Goal: Task Accomplishment & Management: Use online tool/utility

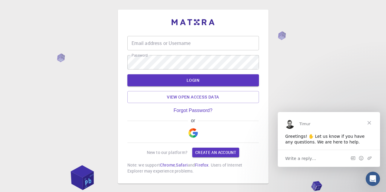
click at [200, 47] on input "Email address or Username" at bounding box center [193, 43] width 132 height 14
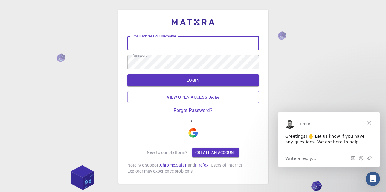
paste input "[EMAIL_ADDRESS][DOMAIN_NAME]"
type input "[EMAIL_ADDRESS][DOMAIN_NAME]"
click at [156, 107] on div "Email address or Username issamdjabri1985@gmail.com Email address or Username P…" at bounding box center [193, 105] width 132 height 138
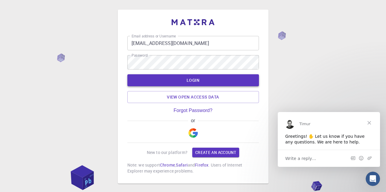
click at [169, 85] on button "LOGIN" at bounding box center [193, 80] width 132 height 12
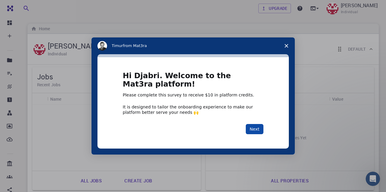
click at [255, 129] on button "Next" at bounding box center [255, 129] width 18 height 10
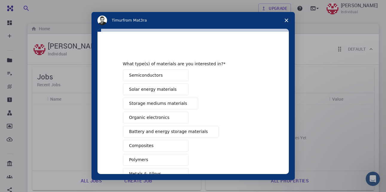
click at [167, 75] on button "Semiconductors" at bounding box center [156, 75] width 66 height 12
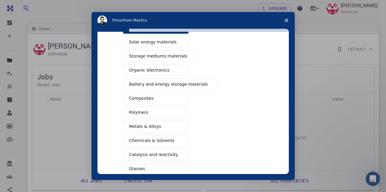
scroll to position [48, 0]
click at [178, 83] on span "Battery and energy storage materials" at bounding box center [168, 84] width 79 height 6
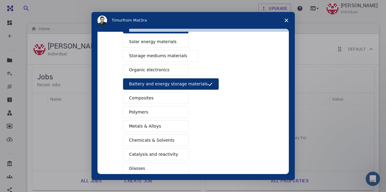
scroll to position [83, 0]
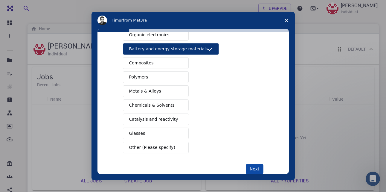
click at [250, 167] on button "Next" at bounding box center [255, 169] width 18 height 10
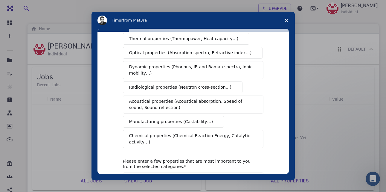
scroll to position [14, 0]
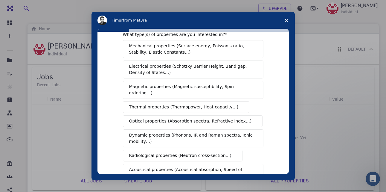
click at [216, 133] on span "Dynamic properties (Phonons, IR and Raman spectra, Ionic mobility…)" at bounding box center [191, 138] width 124 height 13
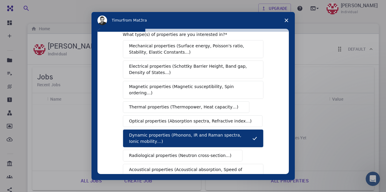
click at [209, 118] on span "Optical properties (Absorption spectra, Refractive index…)" at bounding box center [190, 121] width 123 height 6
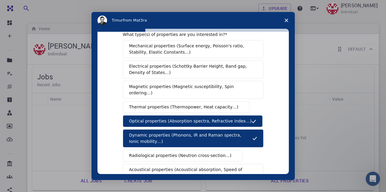
click at [191, 70] on span "Electrical properties (Schottky Barrier Height, Band gap, Density of States…)" at bounding box center [191, 69] width 124 height 13
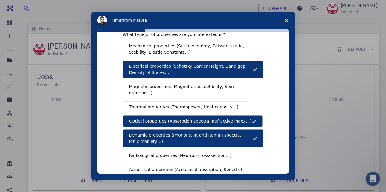
click at [198, 51] on span "Mechanical properties (Surface energy, Poisson's ratio, Stability, Elastic Cons…" at bounding box center [191, 49] width 125 height 13
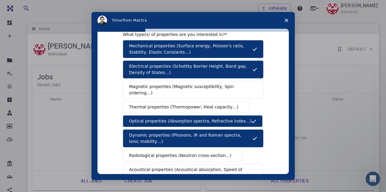
click at [209, 91] on button "Magnetic properties (Magnetic susceptibility, Spin ordering…)" at bounding box center [193, 90] width 141 height 18
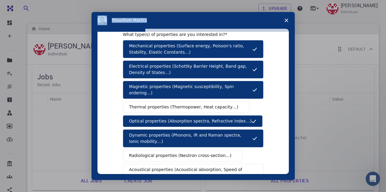
drag, startPoint x: 289, startPoint y: 107, endPoint x: 288, endPoint y: 112, distance: 5.3
click at [288, 112] on div "What type(s) of properties are you interested in? Mechanical properties (Surfac…" at bounding box center [193, 104] width 203 height 151
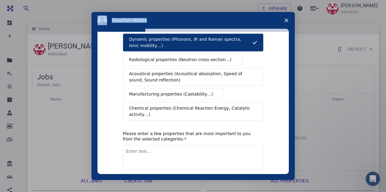
scroll to position [120, 0]
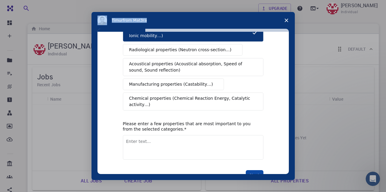
click at [252, 170] on button "Next" at bounding box center [255, 175] width 18 height 10
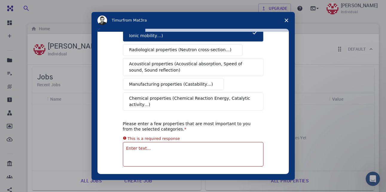
click at [217, 95] on span "Chemical properties (Chemical Reaction Energy, Catalytic activity…)" at bounding box center [191, 101] width 124 height 13
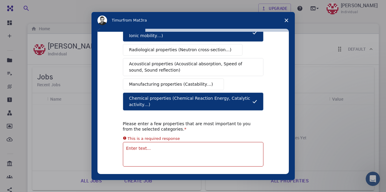
scroll to position [0, 0]
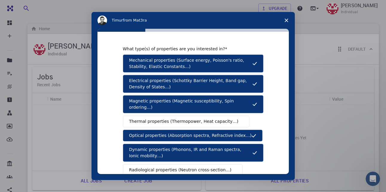
drag, startPoint x: 126, startPoint y: 61, endPoint x: 175, endPoint y: 62, distance: 49.7
click at [175, 62] on button "Mechanical properties (Surface energy, Poisson's ratio, Stability, Elastic Cons…" at bounding box center [193, 63] width 141 height 18
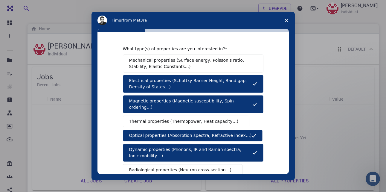
drag, startPoint x: 171, startPoint y: 67, endPoint x: 126, endPoint y: 60, distance: 45.4
click at [126, 60] on button "Mechanical properties (Surface energy, Poisson's ratio, Stability, Elastic Cons…" at bounding box center [193, 63] width 141 height 18
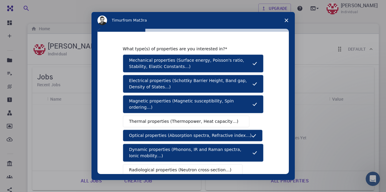
scroll to position [127, 0]
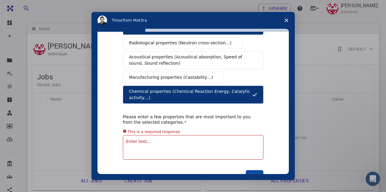
click at [259, 170] on button "Next" at bounding box center [255, 175] width 18 height 10
click at [249, 170] on button "Next" at bounding box center [255, 175] width 18 height 10
click at [178, 137] on textarea "Enter text..." at bounding box center [193, 147] width 141 height 25
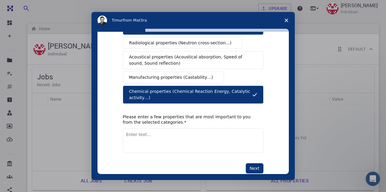
scroll to position [120, 0]
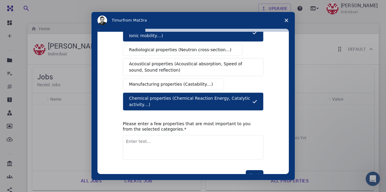
click at [178, 137] on textarea "Enter text..." at bounding box center [193, 147] width 141 height 25
click at [158, 139] on textarea "Enter text..." at bounding box center [193, 147] width 141 height 25
paste textarea "structural"
click at [147, 135] on textarea "structural" at bounding box center [193, 147] width 141 height 25
paste textarea "electronic properties"
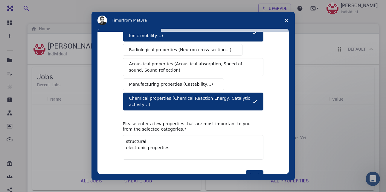
drag, startPoint x: 143, startPoint y: 141, endPoint x: 168, endPoint y: 141, distance: 25.1
click at [168, 141] on textarea "structural electronic properties" at bounding box center [193, 147] width 141 height 25
click at [145, 135] on textarea "structural electronic properties" at bounding box center [193, 147] width 141 height 25
paste textarea "properties"
click at [168, 140] on textarea "structural properties electronic properties" at bounding box center [193, 147] width 141 height 25
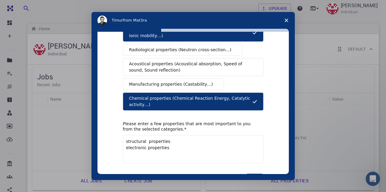
paste textarea "magnetic"
drag, startPoint x: 144, startPoint y: 141, endPoint x: 171, endPoint y: 142, distance: 27.2
click at [171, 142] on textarea "structural properties electronic properties magnetic" at bounding box center [193, 149] width 141 height 28
click at [150, 146] on textarea "structural properties electronic properties magnetic" at bounding box center [193, 149] width 141 height 28
paste textarea "properties"
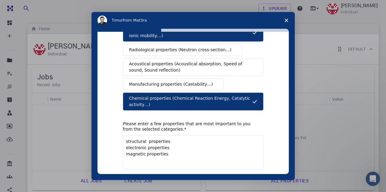
click at [165, 147] on textarea "structural properties electronic properties magnetic properties" at bounding box center [193, 152] width 141 height 34
paste textarea "optical"
drag, startPoint x: 144, startPoint y: 148, endPoint x: 162, endPoint y: 147, distance: 17.7
click at [162, 147] on textarea "structural properties electronic properties magnetic properties optical" at bounding box center [193, 153] width 141 height 37
drag, startPoint x: 142, startPoint y: 149, endPoint x: 169, endPoint y: 147, distance: 26.7
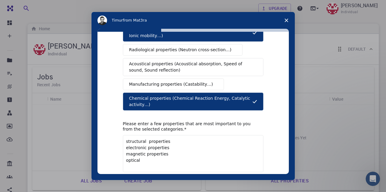
click at [169, 147] on textarea "structural properties electronic properties magnetic properties optical" at bounding box center [193, 153] width 141 height 37
click at [152, 152] on textarea "structural properties electronic properties magnetic properties optical" at bounding box center [193, 153] width 141 height 37
paste textarea "properties"
type textarea "structural properties electronic properties magnetic properties optical propert…"
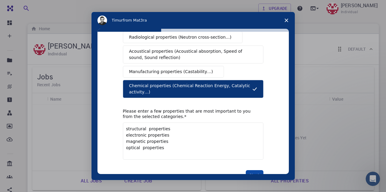
click at [255, 170] on button "Next" at bounding box center [255, 175] width 18 height 10
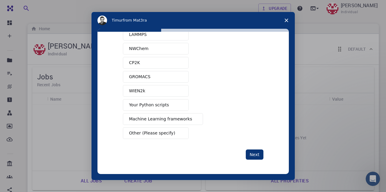
scroll to position [14, 0]
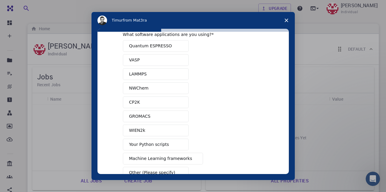
click at [174, 60] on button "VASP" at bounding box center [156, 60] width 66 height 12
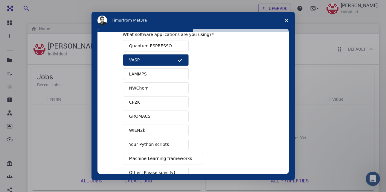
click at [169, 45] on button "Quantum ESPRESSO" at bounding box center [156, 46] width 66 height 12
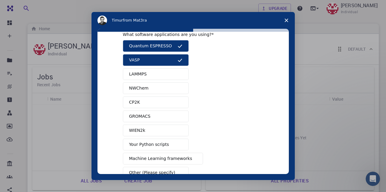
click at [178, 144] on span "Intercom messenger" at bounding box center [180, 144] width 5 height 5
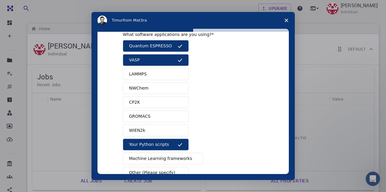
scroll to position [39, 0]
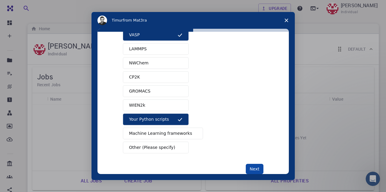
click at [250, 166] on button "Next" at bounding box center [255, 169] width 18 height 10
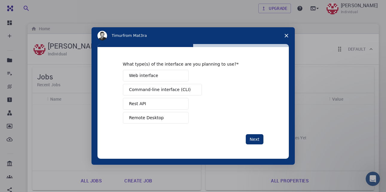
scroll to position [0, 0]
click at [175, 76] on button "Web interface" at bounding box center [156, 76] width 66 height 12
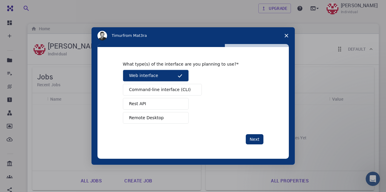
click at [179, 90] on span "Command-line interface (CLI)" at bounding box center [160, 89] width 62 height 6
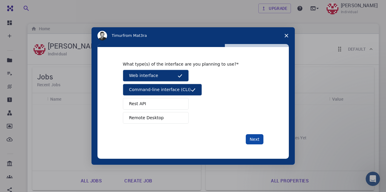
click at [255, 139] on button "Next" at bounding box center [255, 139] width 18 height 10
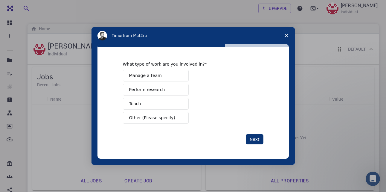
click at [176, 86] on button "Perform research" at bounding box center [156, 90] width 66 height 12
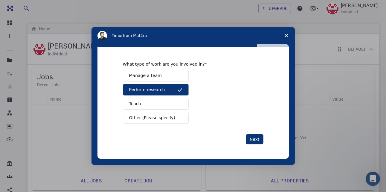
click at [176, 104] on button "Teach" at bounding box center [156, 104] width 66 height 12
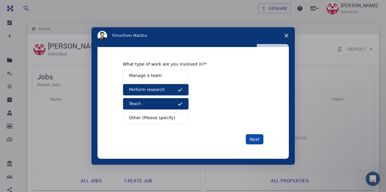
click at [252, 138] on button "Next" at bounding box center [255, 139] width 18 height 10
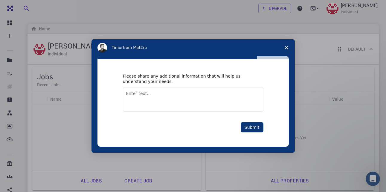
paste textarea "have explored the electronic and magnetic properties of"
click at [127, 95] on textarea "have explored the electronic and magnetic properties of" at bounding box center [193, 99] width 141 height 25
drag, startPoint x: 127, startPoint y: 95, endPoint x: 135, endPoint y: 95, distance: 7.8
click at [135, 95] on textarea "have explored the electronic and magnetic properties of" at bounding box center [193, 99] width 141 height 25
click at [231, 94] on textarea "explored the electronic and magnetic properties of" at bounding box center [193, 99] width 141 height 25
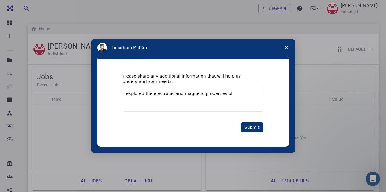
paste textarea "2D material"
type textarea "explored the electronic and magnetic properties of 2D material"
click at [244, 129] on button "Submit" at bounding box center [252, 127] width 23 height 10
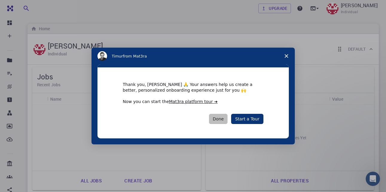
click at [226, 121] on button "Done" at bounding box center [218, 119] width 19 height 10
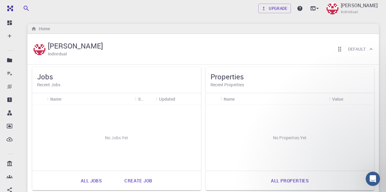
click at [92, 128] on div "No Jobs Yet" at bounding box center [116, 138] width 169 height 66
click at [127, 179] on link "Create job" at bounding box center [138, 180] width 41 height 14
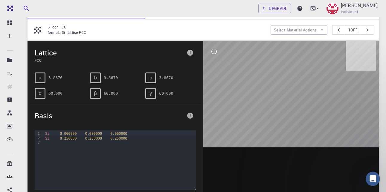
scroll to position [57, 0]
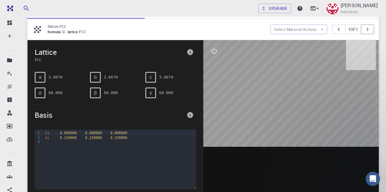
click at [367, 29] on icon "pager" at bounding box center [367, 29] width 7 height 7
click at [85, 138] on div "Si 0.250000 0.250000 0.250000" at bounding box center [119, 137] width 153 height 5
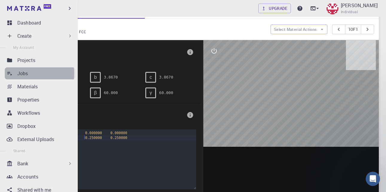
click at [12, 73] on icon at bounding box center [10, 73] width 6 height 6
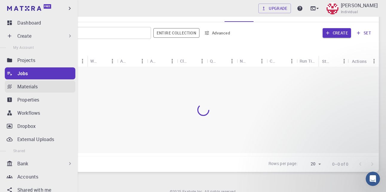
click at [16, 85] on link "Materials" at bounding box center [40, 86] width 71 height 12
click at [30, 84] on p "Materials" at bounding box center [27, 86] width 20 height 7
click at [30, 86] on p "Materials" at bounding box center [27, 86] width 20 height 7
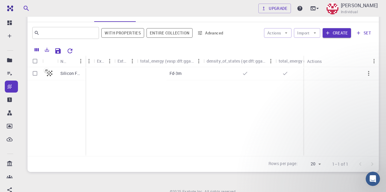
scroll to position [0, 204]
click at [37, 52] on icon "Columns" at bounding box center [36, 49] width 5 height 5
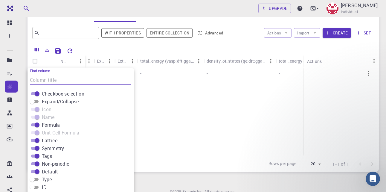
click at [39, 101] on input "Expand/Collapse" at bounding box center [33, 101] width 22 height 7
checkbox input "true"
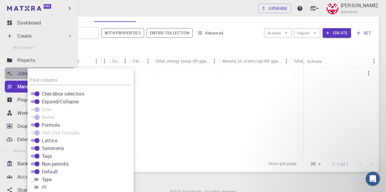
click at [7, 72] on icon at bounding box center [10, 73] width 6 height 6
click at [12, 74] on icon at bounding box center [10, 73] width 6 height 6
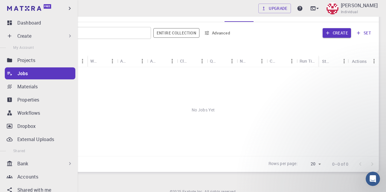
click at [12, 74] on icon at bounding box center [10, 73] width 6 height 6
click at [24, 61] on p "Projects" at bounding box center [26, 60] width 18 height 7
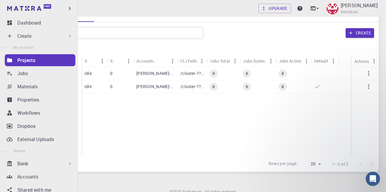
click at [69, 34] on icon at bounding box center [70, 36] width 6 height 6
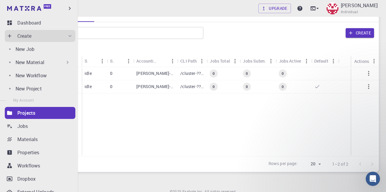
click at [61, 62] on div "New Material" at bounding box center [43, 62] width 55 height 7
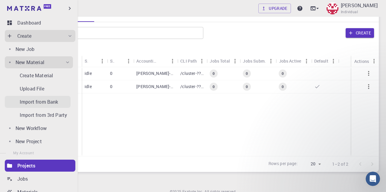
click at [53, 99] on p "Import from Bank" at bounding box center [39, 101] width 38 height 7
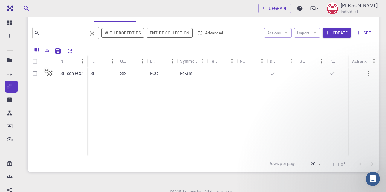
click at [81, 37] on input "text" at bounding box center [63, 33] width 48 height 8
type input "s"
click at [318, 33] on button "Import" at bounding box center [307, 33] width 26 height 10
click at [313, 45] on span "Upload File" at bounding box center [329, 46] width 38 height 6
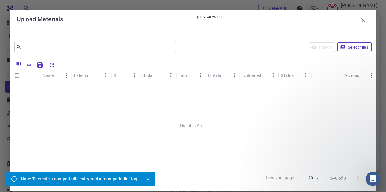
click at [348, 47] on button "Select files" at bounding box center [354, 47] width 34 height 10
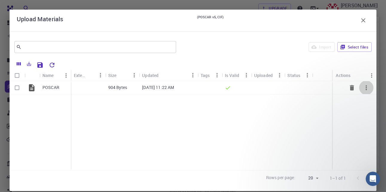
click at [366, 88] on icon "button" at bounding box center [366, 87] width 1 height 5
click at [287, 109] on div at bounding box center [193, 96] width 386 height 192
click at [154, 88] on p "Jul 28, 2021, 11:22 AM" at bounding box center [158, 87] width 32 height 6
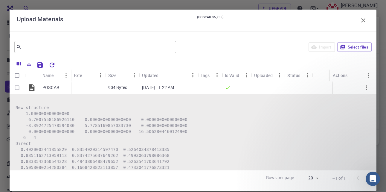
drag, startPoint x: 374, startPoint y: 117, endPoint x: 369, endPoint y: 122, distance: 6.6
click at [374, 155] on div "Upload Materials (POSCAR v5, CIF) ​ Import Select files Name Extension Size Upd…" at bounding box center [193, 96] width 386 height 192
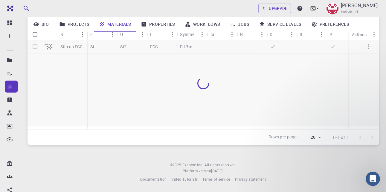
drag, startPoint x: 371, startPoint y: 126, endPoint x: 128, endPoint y: 134, distance: 243.3
click at [371, 138] on div "Rows per page: 20 20 1–1 of 1" at bounding box center [320, 138] width 118 height 16
click at [373, 145] on div "Rows per page: 20 20 1–1 of 1" at bounding box center [320, 138] width 118 height 16
click at [128, 134] on div "Rows per page: 20 20 1–1 of 1" at bounding box center [204, 137] width 352 height 16
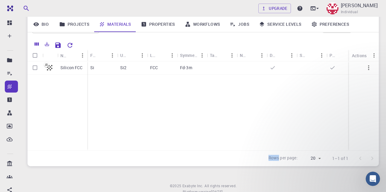
scroll to position [62, 0]
click at [174, 29] on link "Properties" at bounding box center [158, 24] width 44 height 16
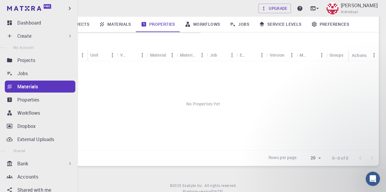
click at [35, 34] on div "Create" at bounding box center [45, 35] width 56 height 7
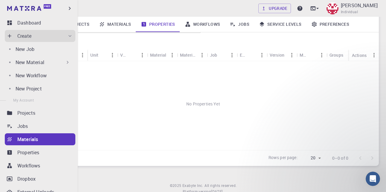
click at [40, 60] on p "New Material" at bounding box center [30, 62] width 29 height 7
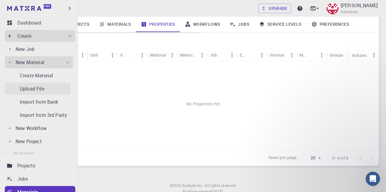
click at [42, 87] on p "Upload File" at bounding box center [32, 88] width 25 height 7
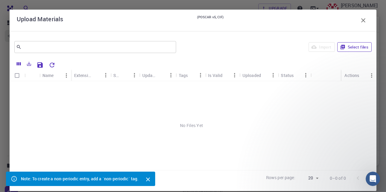
click at [348, 48] on button "Select files" at bounding box center [354, 47] width 34 height 10
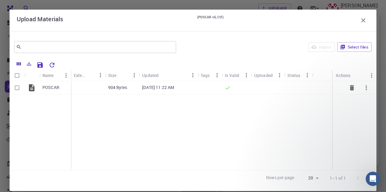
click at [15, 88] on input "Select row" at bounding box center [16, 87] width 11 height 11
checkbox input "true"
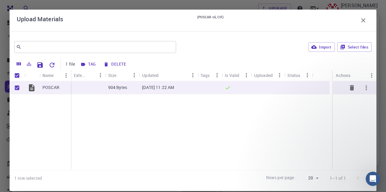
checkbox input "true"
click at [88, 64] on button "Tag" at bounding box center [88, 65] width 19 height 10
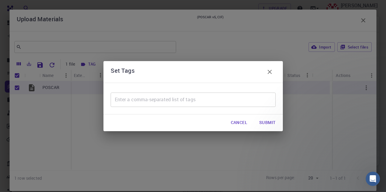
click at [235, 123] on button "Cancel" at bounding box center [239, 123] width 26 height 12
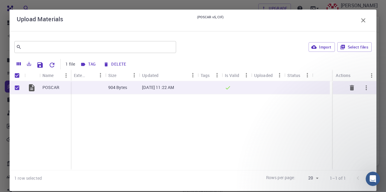
click at [254, 88] on div at bounding box center [268, 87] width 34 height 13
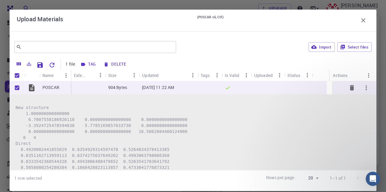
click at [254, 88] on div at bounding box center [268, 87] width 34 height 13
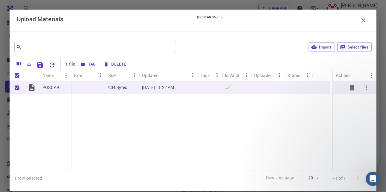
click at [299, 87] on div at bounding box center [298, 87] width 28 height 13
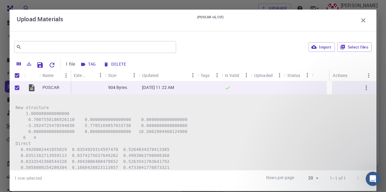
scroll to position [88, 0]
click at [315, 178] on body "Free Dashboard Create New Job New Material Create Material Upload File Import f…" at bounding box center [193, 54] width 386 height 275
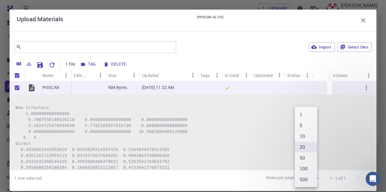
click at [307, 140] on li "10" at bounding box center [306, 136] width 22 height 11
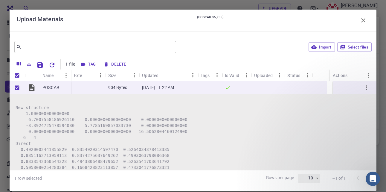
type input "10"
click at [280, 77] on icon "Menu" at bounding box center [279, 75] width 1 height 4
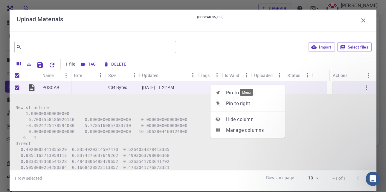
click at [248, 76] on icon "Menu" at bounding box center [246, 75] width 7 height 7
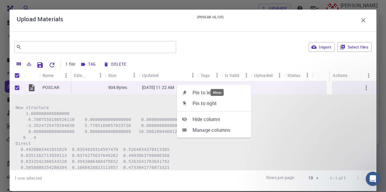
click at [218, 76] on icon "Menu" at bounding box center [217, 75] width 7 height 7
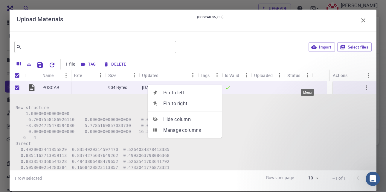
click at [306, 77] on icon "Menu" at bounding box center [307, 75] width 7 height 7
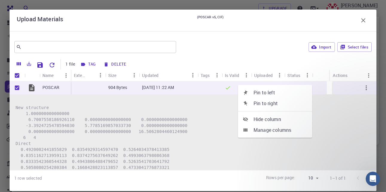
click at [265, 26] on div "Upload Materials (POSCAR v5, CIF)" at bounding box center [193, 20] width 353 height 12
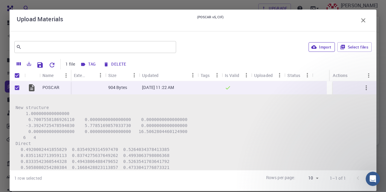
click at [311, 45] on icon "button" at bounding box center [313, 46] width 5 height 5
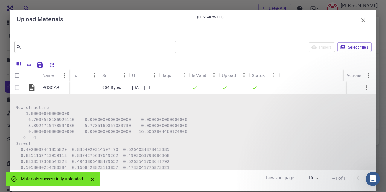
checkbox input "false"
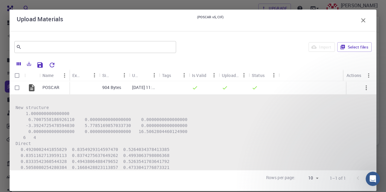
drag, startPoint x: 374, startPoint y: 107, endPoint x: 374, endPoint y: 120, distance: 13.5
click at [374, 120] on div "Upload Materials (POSCAR v5, CIF) ​ Import Select files Name Extension Size Upd…" at bounding box center [193, 96] width 386 height 192
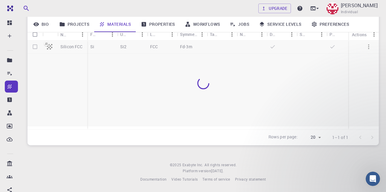
click at [360, 19] on div "Bio Projects Materials Properties Workflows Jobs Service Levels Preferences" at bounding box center [204, 24] width 352 height 16
click at [34, 45] on div at bounding box center [204, 83] width 352 height 86
click at [36, 57] on input "Select row" at bounding box center [34, 59] width 11 height 11
checkbox input "true"
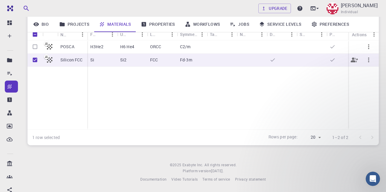
checkbox input "true"
click at [368, 57] on icon "button" at bounding box center [368, 59] width 7 height 7
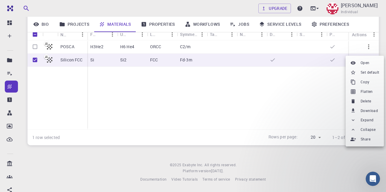
drag, startPoint x: 364, startPoint y: 83, endPoint x: 278, endPoint y: 95, distance: 86.7
click at [278, 95] on div "Open Set default Copy Flatten Delete Download Expand Collapse Share" at bounding box center [193, 96] width 386 height 192
click at [250, 83] on div at bounding box center [193, 96] width 386 height 192
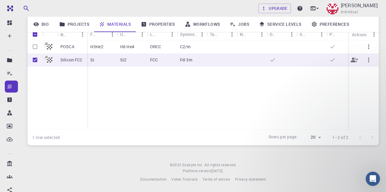
click at [246, 60] on div at bounding box center [252, 60] width 30 height 13
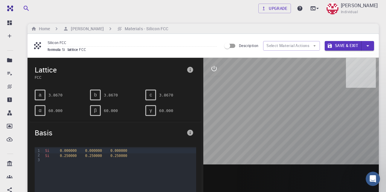
click at [226, 49] on input "Description" at bounding box center [227, 45] width 34 height 11
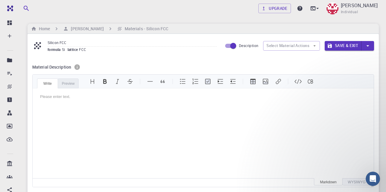
click at [233, 46] on input "Description" at bounding box center [233, 45] width 34 height 11
checkbox input "false"
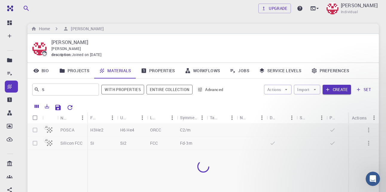
scroll to position [88, 0]
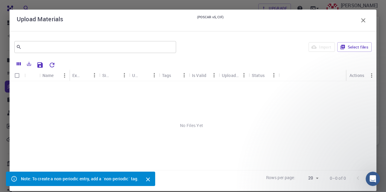
click at [369, 58] on div at bounding box center [193, 64] width 361 height 12
click at [360, 22] on icon "button" at bounding box center [363, 20] width 7 height 7
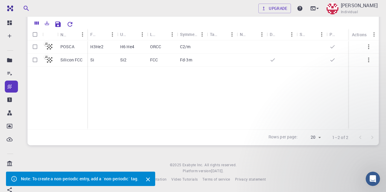
click at [360, 22] on div at bounding box center [225, 23] width 299 height 10
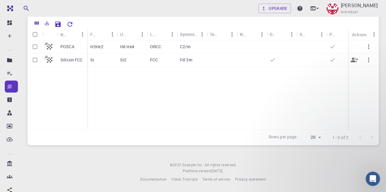
click at [368, 58] on icon "button" at bounding box center [368, 59] width 7 height 7
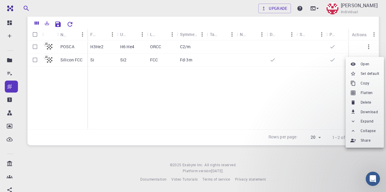
click at [363, 105] on span "Delete" at bounding box center [366, 102] width 10 height 6
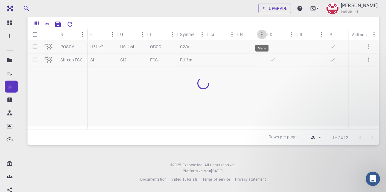
click at [261, 32] on icon "Menu" at bounding box center [262, 34] width 7 height 7
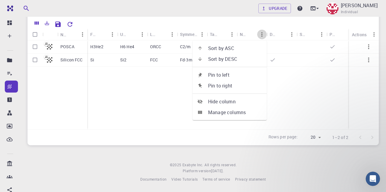
click at [261, 32] on icon "Menu" at bounding box center [262, 34] width 7 height 7
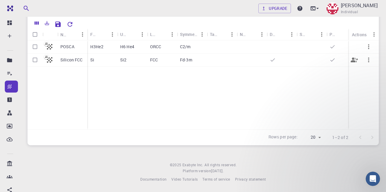
click at [35, 57] on input "Select row" at bounding box center [34, 59] width 11 height 11
checkbox input "true"
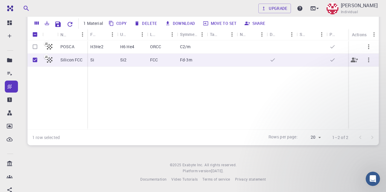
checkbox input "true"
click at [369, 58] on icon "button" at bounding box center [368, 59] width 7 height 7
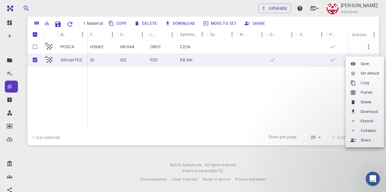
click at [368, 101] on span "Delete" at bounding box center [366, 102] width 10 height 6
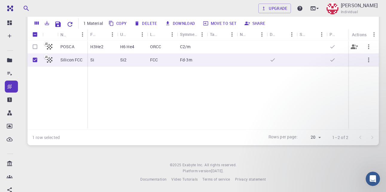
click at [37, 41] on input "Select row" at bounding box center [34, 46] width 11 height 11
click at [36, 43] on input "Select row" at bounding box center [34, 46] width 11 height 11
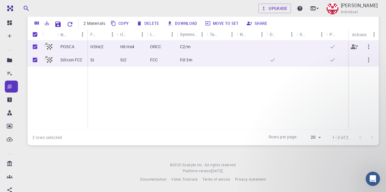
click at [36, 45] on input "Unselect row" at bounding box center [34, 46] width 11 height 11
checkbox input "false"
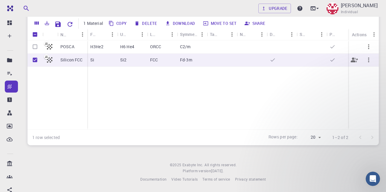
click at [36, 57] on input "Unselect row" at bounding box center [34, 59] width 11 height 11
checkbox input "false"
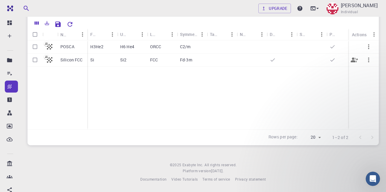
checkbox input "false"
click at [34, 41] on input "Select row" at bounding box center [34, 46] width 11 height 11
checkbox input "true"
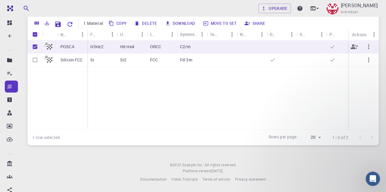
checkbox input "true"
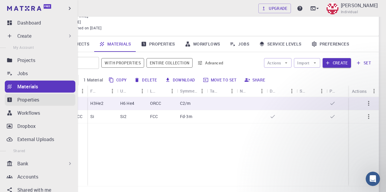
click at [29, 103] on p "Properties" at bounding box center [28, 99] width 22 height 7
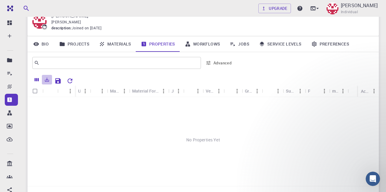
click at [46, 80] on icon "Export" at bounding box center [47, 79] width 4 height 4
click at [160, 153] on div "No Properties Yet" at bounding box center [204, 140] width 352 height 86
click at [109, 94] on div "Value" at bounding box center [108, 91] width 6 height 12
click at [179, 93] on icon "Menu" at bounding box center [178, 91] width 7 height 7
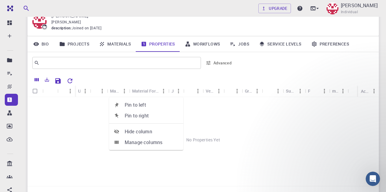
click at [33, 92] on input "Select all rows" at bounding box center [34, 90] width 11 height 11
checkbox input "false"
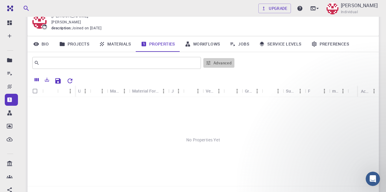
click at [213, 66] on button "Advanced" at bounding box center [218, 63] width 31 height 10
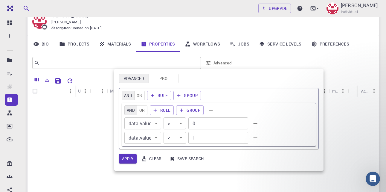
click at [212, 66] on div at bounding box center [193, 96] width 386 height 192
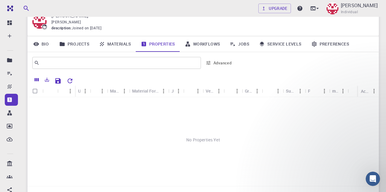
click at [212, 66] on div at bounding box center [193, 96] width 386 height 192
click at [209, 65] on div "Advanced Pro AND OR Rule Group AND OR Rule Group data.value data.value ​ > > ​ …" at bounding box center [193, 96] width 386 height 192
click at [209, 65] on icon "button" at bounding box center [208, 63] width 4 height 4
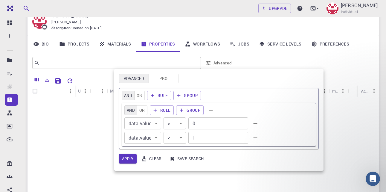
click at [168, 79] on button "Pro" at bounding box center [164, 79] width 30 height 10
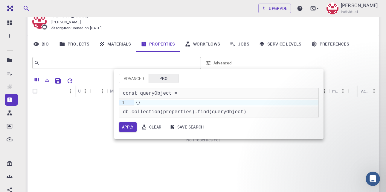
click at [109, 159] on div at bounding box center [193, 96] width 386 height 192
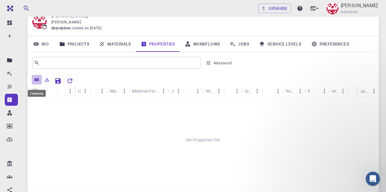
click at [37, 78] on icon "Columns" at bounding box center [36, 79] width 5 height 5
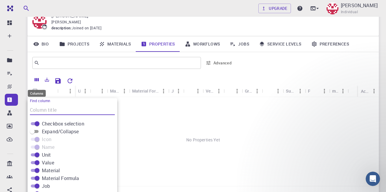
click at [60, 81] on icon "Save Explorer Settings" at bounding box center [57, 80] width 5 height 5
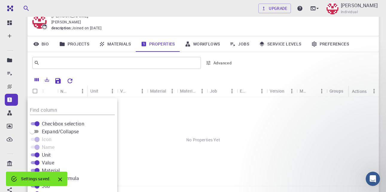
click at [134, 112] on div "No Properties Yet" at bounding box center [204, 140] width 352 height 86
click at [177, 152] on div "No Properties Yet" at bounding box center [204, 140] width 352 height 86
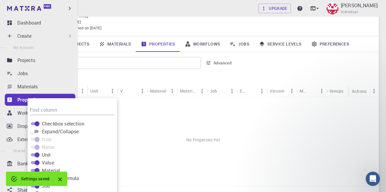
click at [13, 101] on link "Properties" at bounding box center [40, 100] width 71 height 12
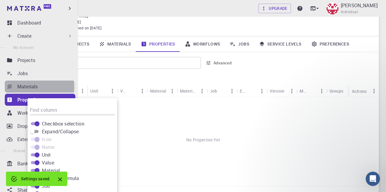
click at [18, 87] on p "Materials" at bounding box center [27, 86] width 20 height 7
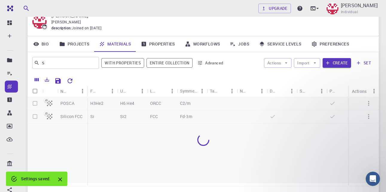
click at [123, 103] on div at bounding box center [204, 140] width 352 height 86
click at [172, 91] on icon "Menu" at bounding box center [172, 91] width 7 height 7
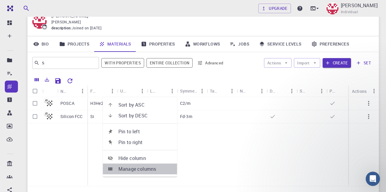
click at [144, 166] on span "Manage columns" at bounding box center [145, 168] width 54 height 7
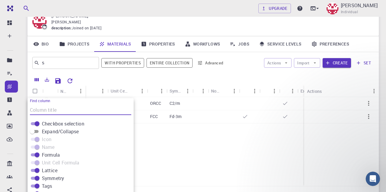
click at [161, 149] on div "Sort by ASC Sort by DESC Pin to left Pin to right Hide column Manage columns" at bounding box center [129, 137] width 74 height 80
click at [147, 101] on span "Sort by ASC" at bounding box center [143, 101] width 40 height 4
click at [147, 103] on span "Sort by DESC" at bounding box center [143, 101] width 40 height 4
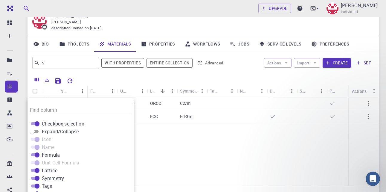
click at [174, 6] on div "Upgrade Djabri Issam Individual" at bounding box center [203, 9] width 366 height 16
click at [287, 63] on icon "button" at bounding box center [286, 62] width 2 height 1
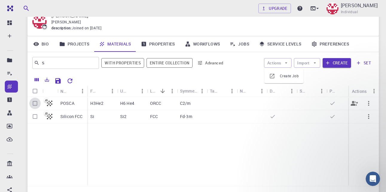
click at [37, 106] on input "Select row" at bounding box center [34, 103] width 11 height 11
checkbox input "true"
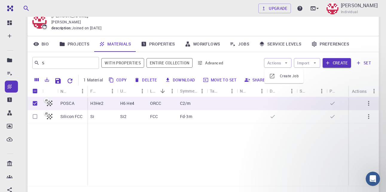
checkbox input "true"
click at [208, 79] on button "Move to set" at bounding box center [220, 80] width 38 height 10
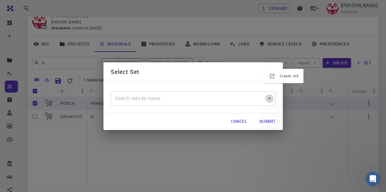
click at [269, 98] on icon "Open" at bounding box center [269, 98] width 7 height 7
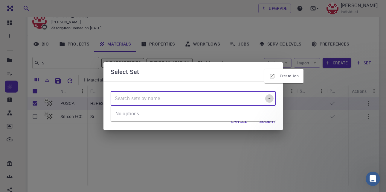
click at [268, 98] on icon "Close" at bounding box center [269, 98] width 7 height 7
click at [258, 23] on div "Select Set ​ Cancel Submit" at bounding box center [193, 96] width 386 height 192
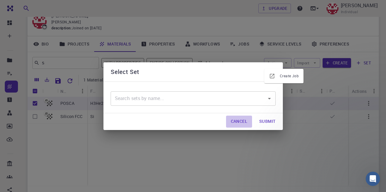
click at [241, 119] on button "Cancel" at bounding box center [239, 121] width 26 height 12
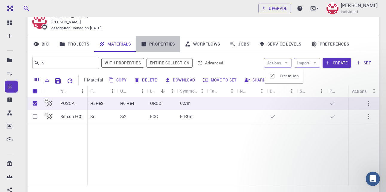
click at [154, 46] on link "Properties" at bounding box center [158, 44] width 44 height 16
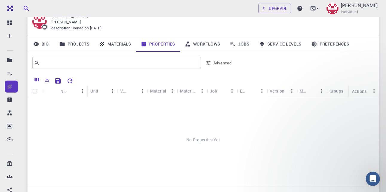
click at [58, 83] on icon "Save Explorer Settings" at bounding box center [57, 80] width 7 height 7
click at [119, 45] on link "Materials" at bounding box center [115, 44] width 42 height 16
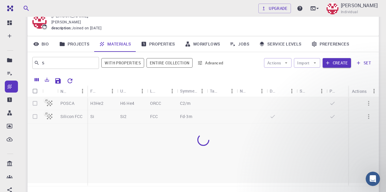
click at [36, 106] on div at bounding box center [204, 140] width 352 height 86
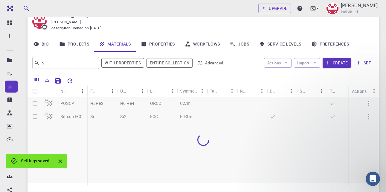
click at [36, 105] on div at bounding box center [204, 140] width 352 height 86
click at [36, 105] on input "Select row" at bounding box center [34, 103] width 11 height 11
checkbox input "true"
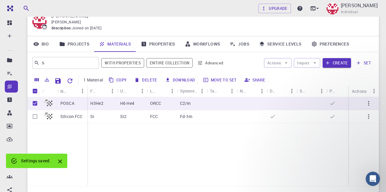
checkbox input "true"
click at [176, 81] on button "Download" at bounding box center [180, 80] width 34 height 10
click at [157, 104] on p "ORCC" at bounding box center [155, 103] width 11 height 6
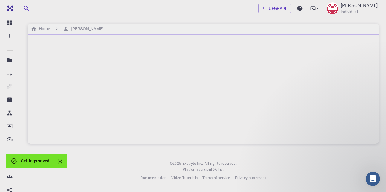
scroll to position [2, 0]
click at [171, 92] on div at bounding box center [204, 89] width 352 height 110
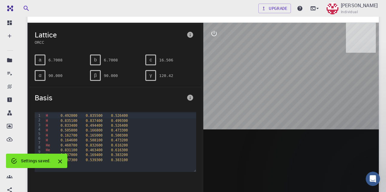
scroll to position [41, 0]
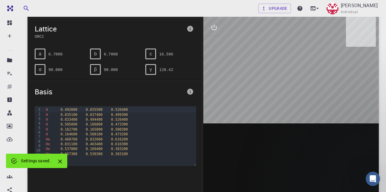
click at [288, 99] on div at bounding box center [291, 110] width 176 height 186
drag, startPoint x: 288, startPoint y: 98, endPoint x: 273, endPoint y: 98, distance: 15.0
click at [273, 98] on div at bounding box center [291, 110] width 176 height 186
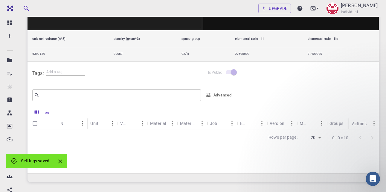
click at [59, 163] on icon "Close" at bounding box center [60, 161] width 4 height 4
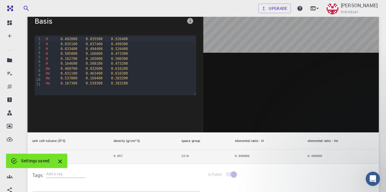
scroll to position [85, 0]
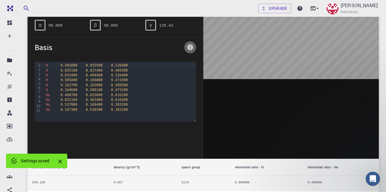
click at [189, 49] on icon "info" at bounding box center [190, 47] width 6 height 6
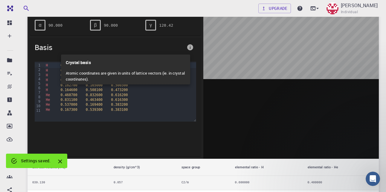
click at [247, 91] on div at bounding box center [193, 96] width 386 height 192
click at [249, 79] on div at bounding box center [193, 96] width 386 height 192
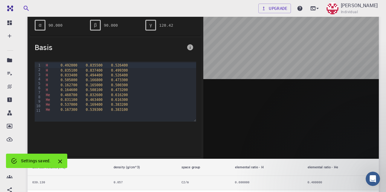
click at [249, 79] on div at bounding box center [193, 96] width 386 height 192
click at [101, 79] on div at bounding box center [193, 96] width 386 height 192
click at [89, 80] on div at bounding box center [193, 96] width 386 height 192
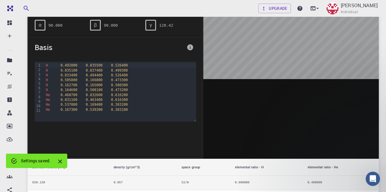
click at [154, 27] on div at bounding box center [193, 96] width 386 height 192
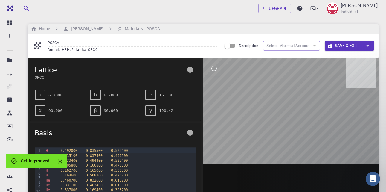
drag, startPoint x: 286, startPoint y: 79, endPoint x: 309, endPoint y: 36, distance: 49.1
click at [284, 94] on div at bounding box center [193, 96] width 386 height 192
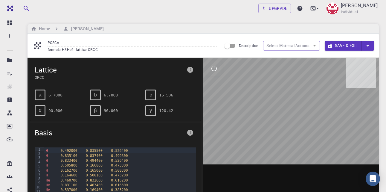
click at [119, 42] on input "POSCA" at bounding box center [132, 43] width 169 height 8
click at [238, 123] on div at bounding box center [291, 151] width 176 height 186
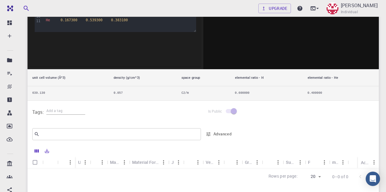
scroll to position [232, 0]
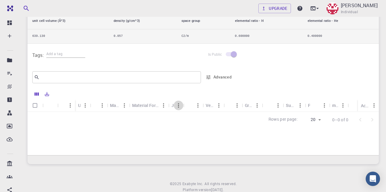
click at [179, 108] on icon "Menu" at bounding box center [178, 105] width 7 height 7
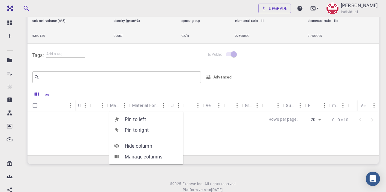
click at [153, 120] on span "Pin to left" at bounding box center [152, 118] width 54 height 7
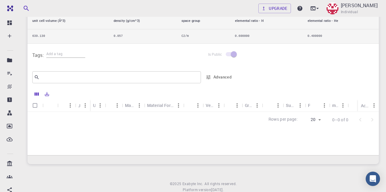
click at [278, 107] on icon "Menu" at bounding box center [278, 105] width 1 height 4
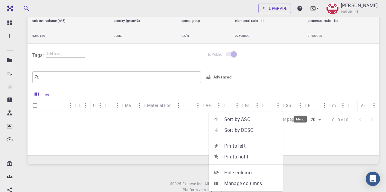
click at [300, 109] on icon "Menu" at bounding box center [300, 105] width 7 height 7
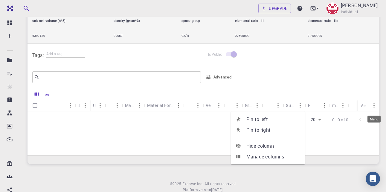
click at [373, 107] on icon "Menu" at bounding box center [374, 105] width 7 height 7
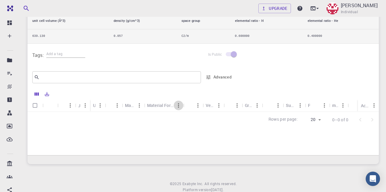
click at [178, 106] on icon "Menu" at bounding box center [178, 105] width 7 height 7
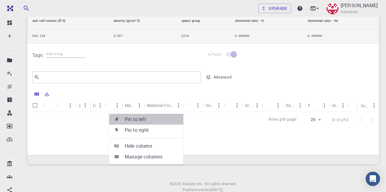
click at [148, 120] on span "Pin to left" at bounding box center [152, 118] width 54 height 7
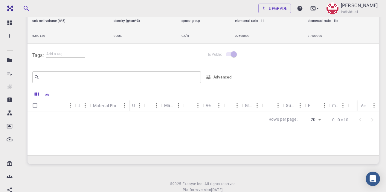
click at [141, 106] on icon "Menu" at bounding box center [139, 105] width 7 height 7
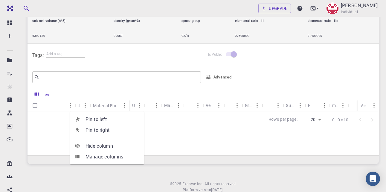
click at [36, 107] on input "Select all rows" at bounding box center [34, 105] width 11 height 11
checkbox input "false"
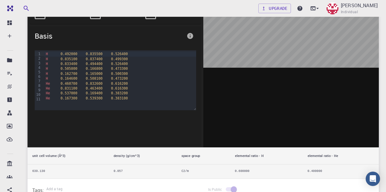
scroll to position [0, 0]
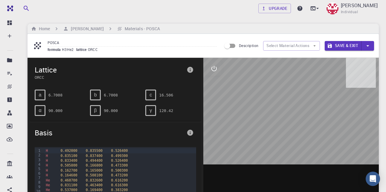
click at [341, 46] on button "Save & Exit" at bounding box center [343, 46] width 37 height 10
click at [369, 45] on icon "button" at bounding box center [368, 45] width 7 height 7
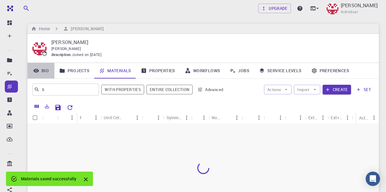
click at [41, 70] on link "Bio" at bounding box center [41, 71] width 27 height 16
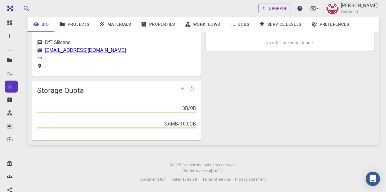
scroll to position [11, 0]
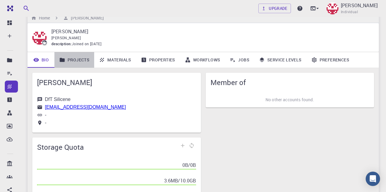
click at [72, 64] on link "Projects" at bounding box center [74, 60] width 40 height 16
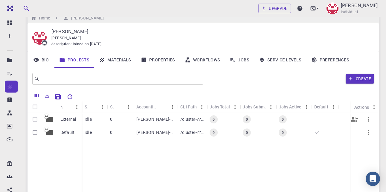
click at [34, 123] on input "Select row" at bounding box center [34, 118] width 11 height 11
checkbox input "true"
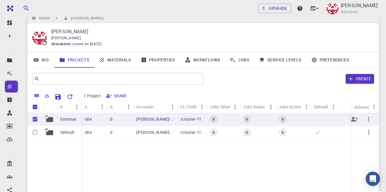
checkbox input "true"
click at [70, 122] on p "External" at bounding box center [68, 119] width 16 height 6
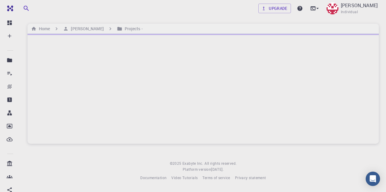
scroll to position [2, 0]
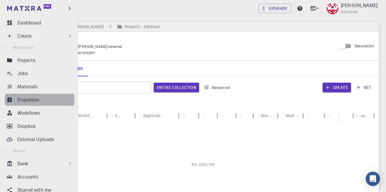
click at [15, 99] on link "Properties" at bounding box center [40, 100] width 71 height 12
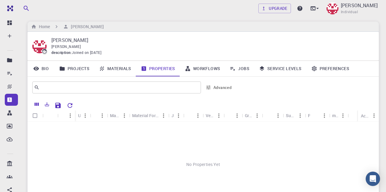
scroll to position [5, 0]
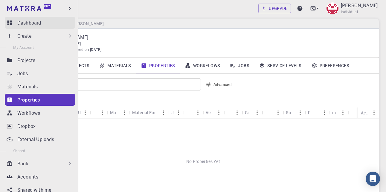
click at [18, 21] on p "Dashboard" at bounding box center [29, 22] width 24 height 7
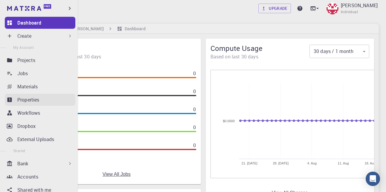
click at [9, 99] on icon at bounding box center [9, 100] width 4 height 4
click at [43, 98] on div "Properties" at bounding box center [46, 99] width 58 height 7
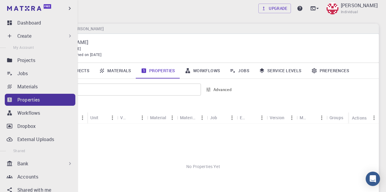
click at [43, 98] on div "Properties" at bounding box center [46, 99] width 58 height 7
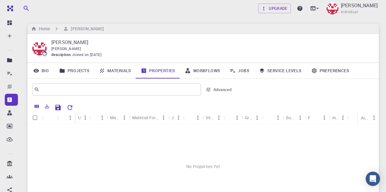
click at [110, 119] on div "Value" at bounding box center [108, 118] width 6 height 12
click at [121, 120] on icon "Menu" at bounding box center [124, 117] width 7 height 7
click at [43, 133] on div "No Properties Yet" at bounding box center [204, 167] width 352 height 86
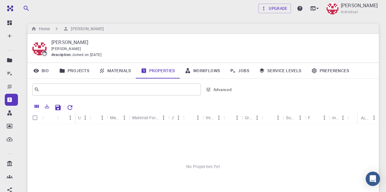
click at [311, 71] on icon at bounding box center [314, 71] width 6 height 6
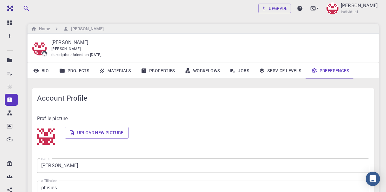
click at [74, 69] on link "Projects" at bounding box center [74, 71] width 40 height 16
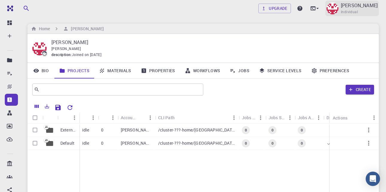
click at [362, 4] on p "[PERSON_NAME]" at bounding box center [359, 5] width 37 height 7
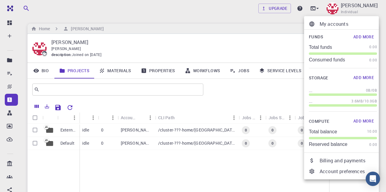
click at [327, 26] on p "My accounts" at bounding box center [348, 23] width 57 height 7
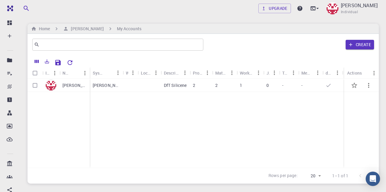
click at [177, 86] on p "DfT Silicene" at bounding box center [175, 85] width 23 height 6
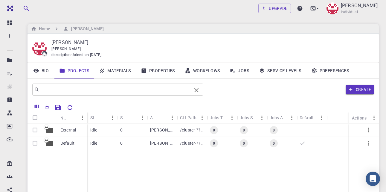
click at [195, 88] on icon "Clear" at bounding box center [196, 89] width 7 height 7
click at [221, 85] on div "Create" at bounding box center [290, 89] width 168 height 14
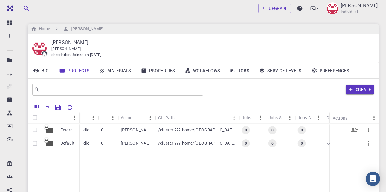
click at [150, 133] on div "[PERSON_NAME]-external" at bounding box center [136, 130] width 37 height 13
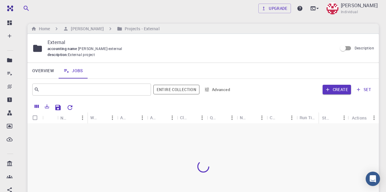
click at [220, 131] on div at bounding box center [204, 167] width 352 height 86
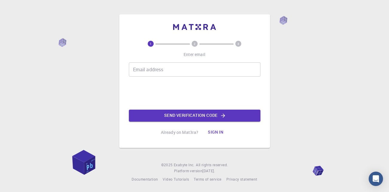
click at [164, 71] on input "Email address" at bounding box center [195, 69] width 132 height 14
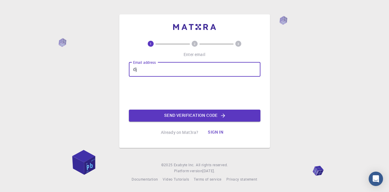
type input "issamdjabri1985@gmail.com"
click at [218, 130] on button "Sign in" at bounding box center [215, 132] width 25 height 12
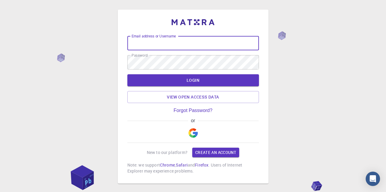
click at [176, 46] on input "Email address or Username" at bounding box center [193, 43] width 132 height 14
type input "g"
type input "djabriissam1985@gmail.com"
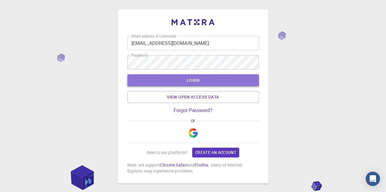
click at [197, 82] on button "LOGIN" at bounding box center [193, 80] width 132 height 12
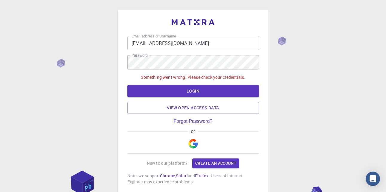
click at [194, 148] on img "button" at bounding box center [193, 144] width 10 height 10
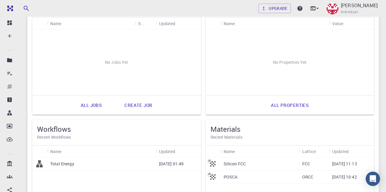
scroll to position [78, 0]
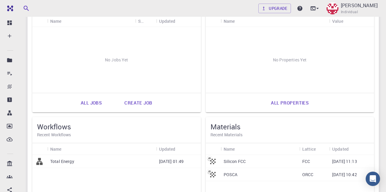
click at [231, 173] on p "POSCA" at bounding box center [231, 174] width 14 height 6
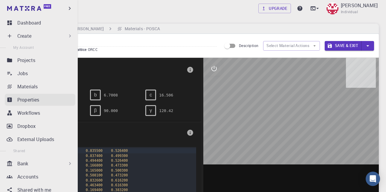
click at [20, 98] on p "Properties" at bounding box center [28, 99] width 22 height 7
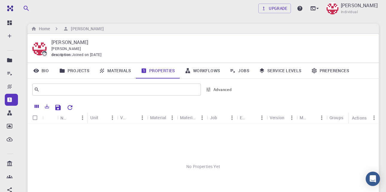
click at [195, 165] on div "No Properties Yet" at bounding box center [204, 167] width 352 height 86
